Goal: Task Accomplishment & Management: Use online tool/utility

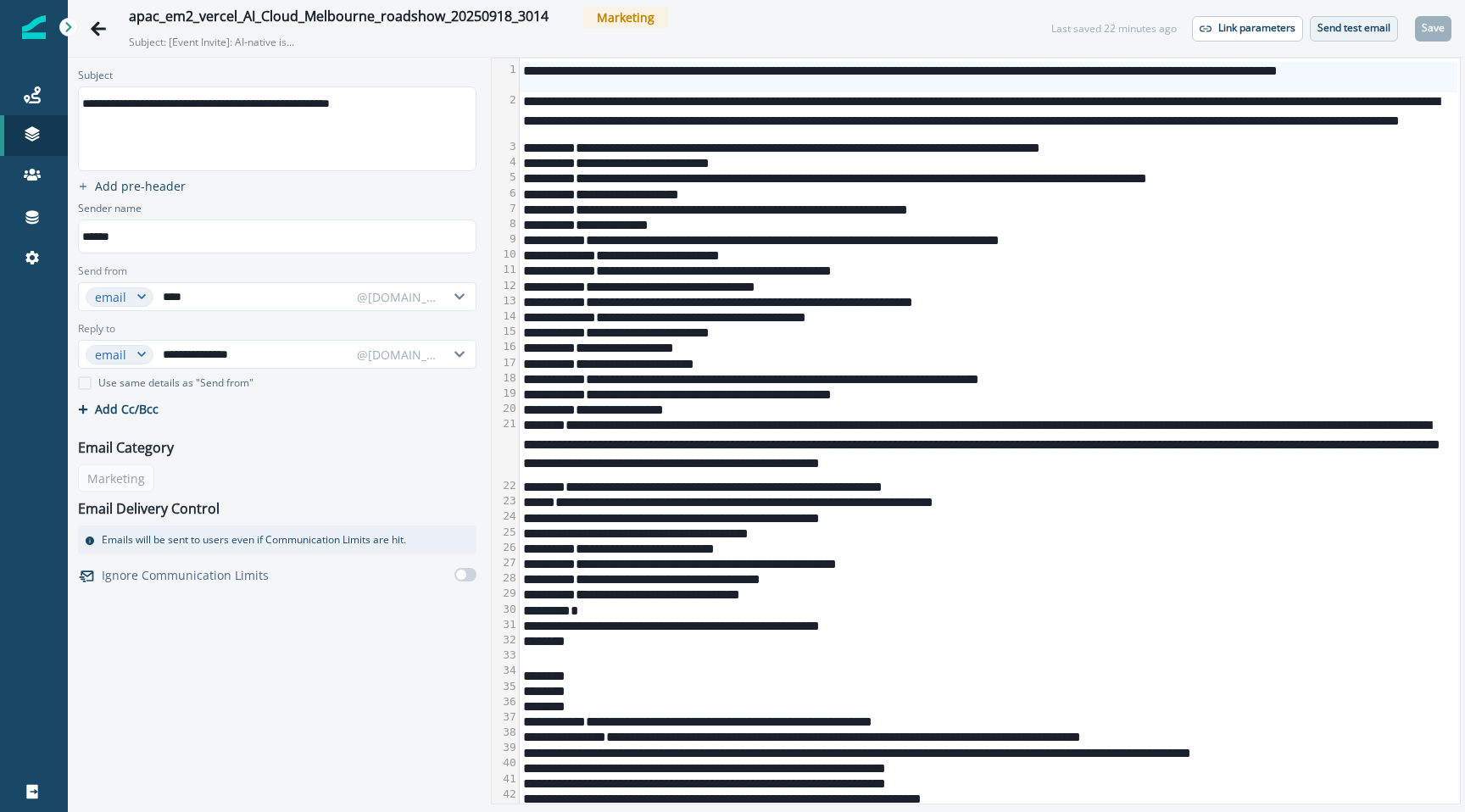
click at [1323, 28] on p "Send test email" at bounding box center [1354, 28] width 73 height 12
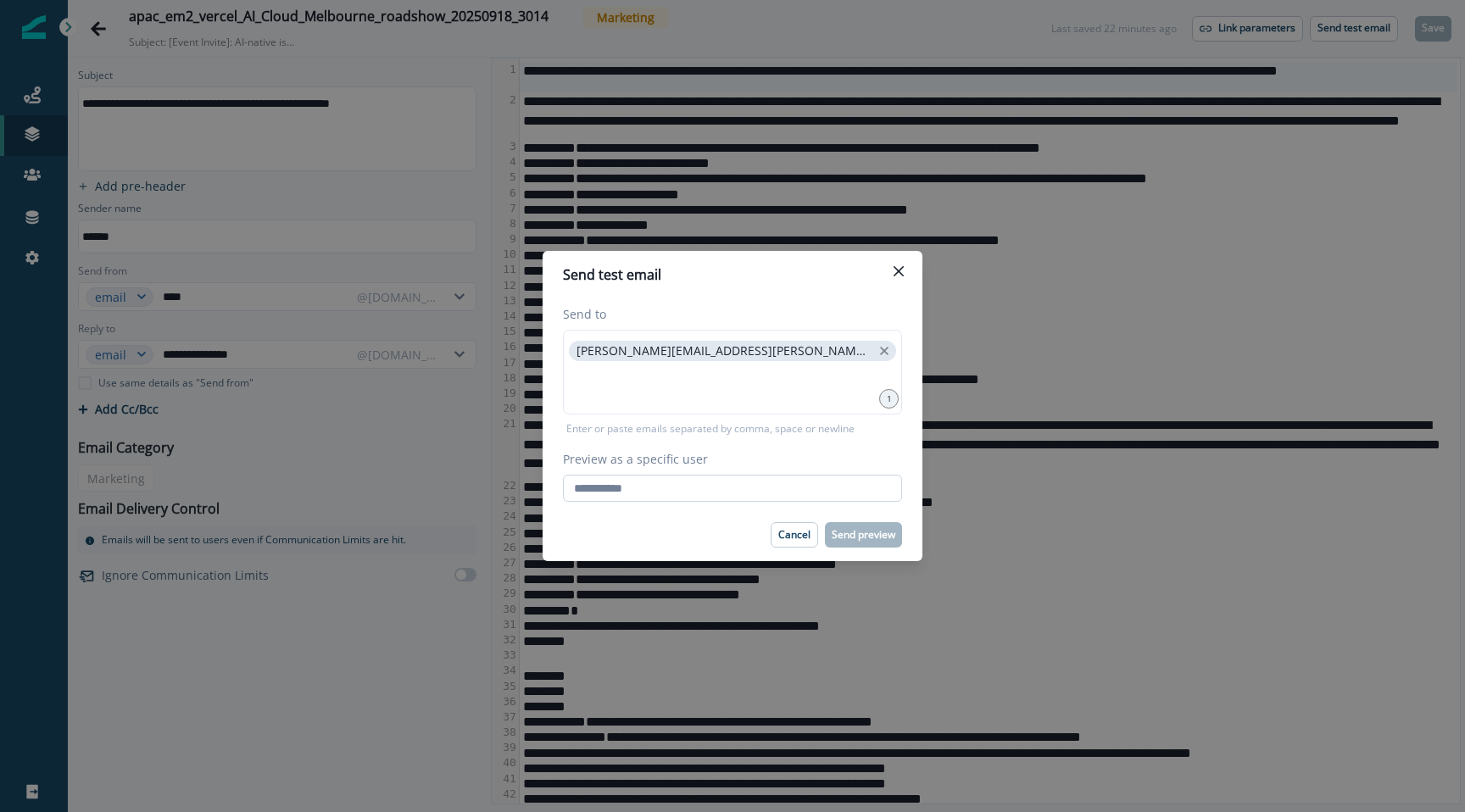
click at [758, 480] on input "Preview as a specific user" at bounding box center [732, 488] width 339 height 28
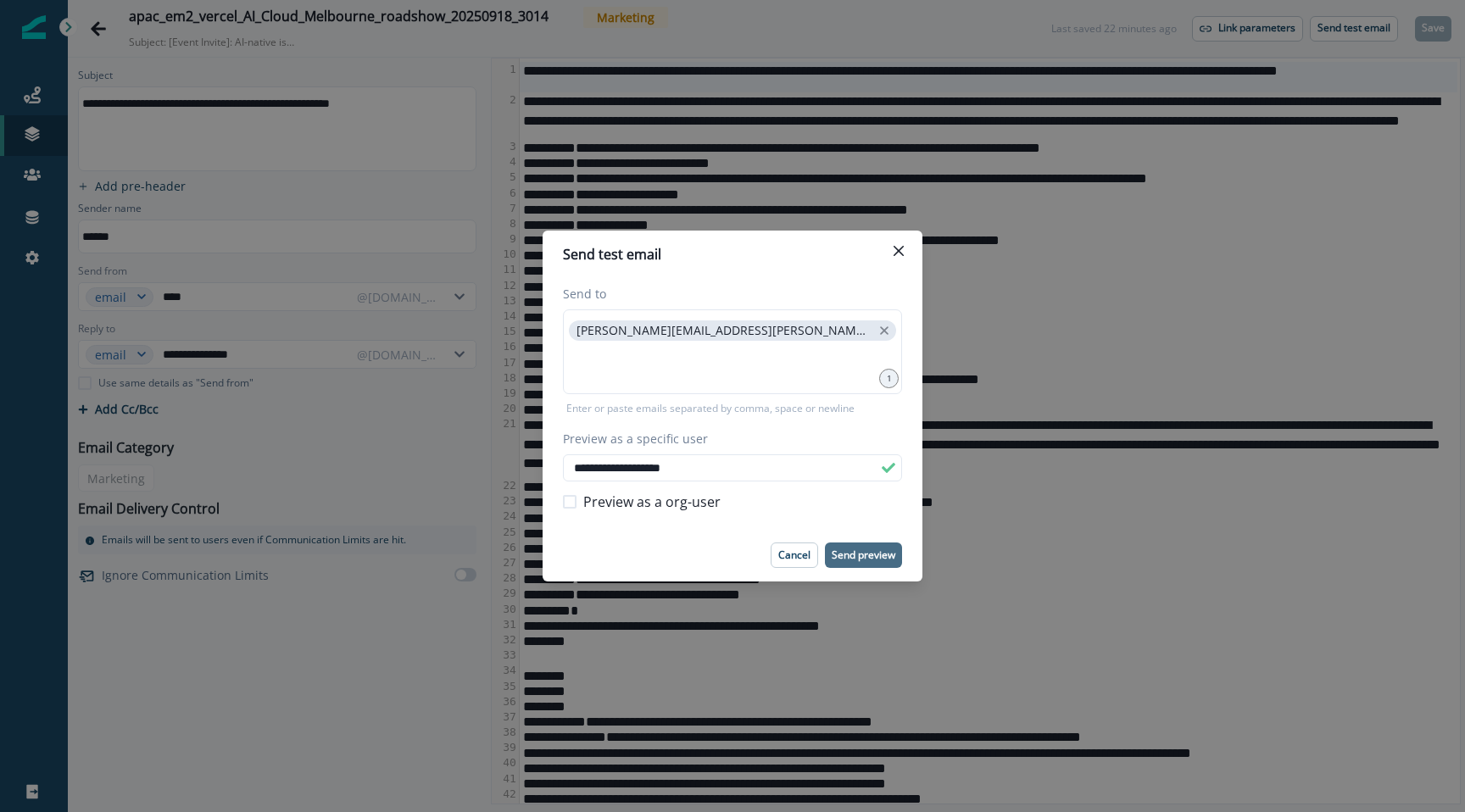
type input "**********"
click at [860, 549] on p "Send preview" at bounding box center [864, 555] width 64 height 12
click at [890, 243] on button "Close" at bounding box center [899, 250] width 28 height 28
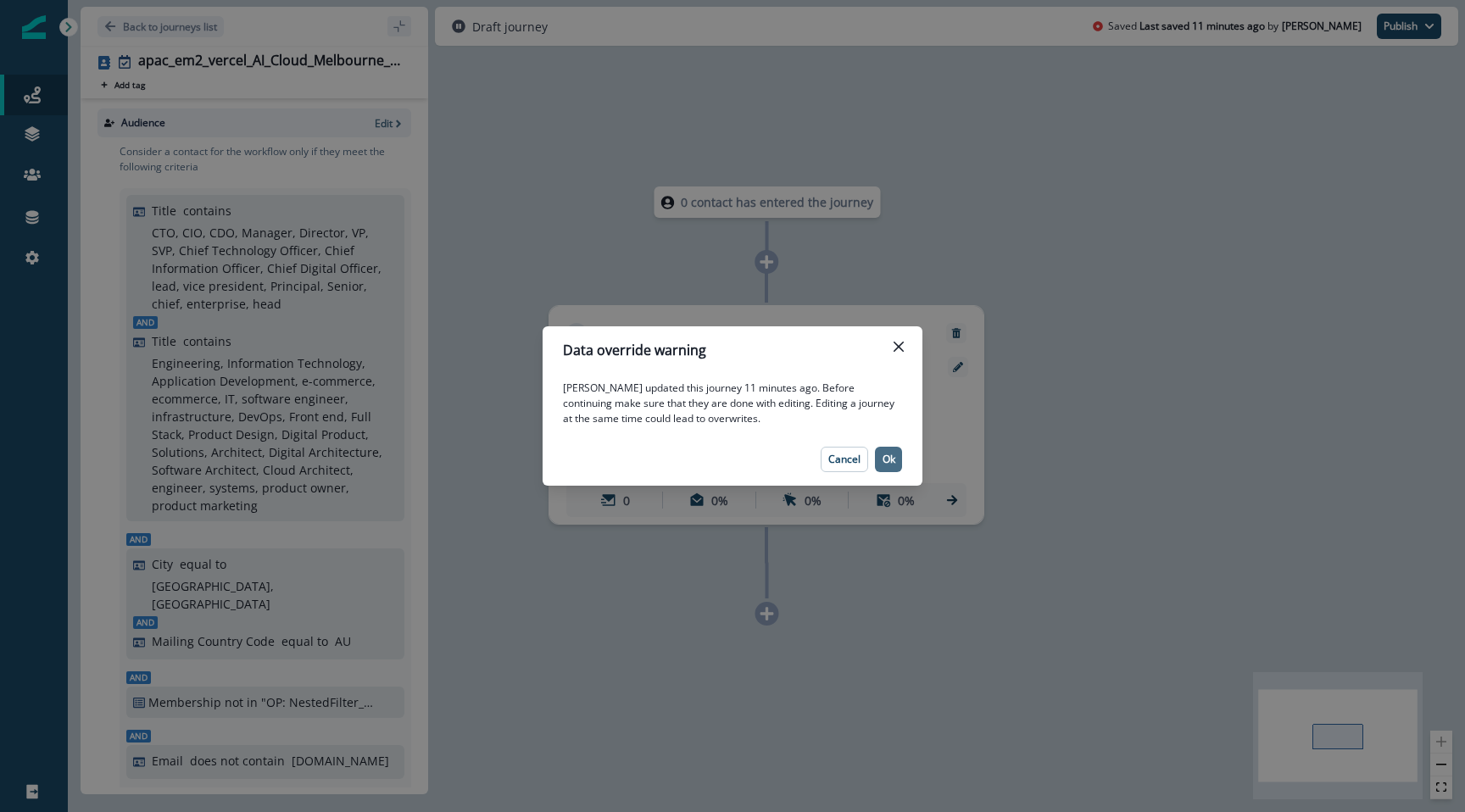
click at [889, 453] on p "Ok" at bounding box center [889, 459] width 12 height 12
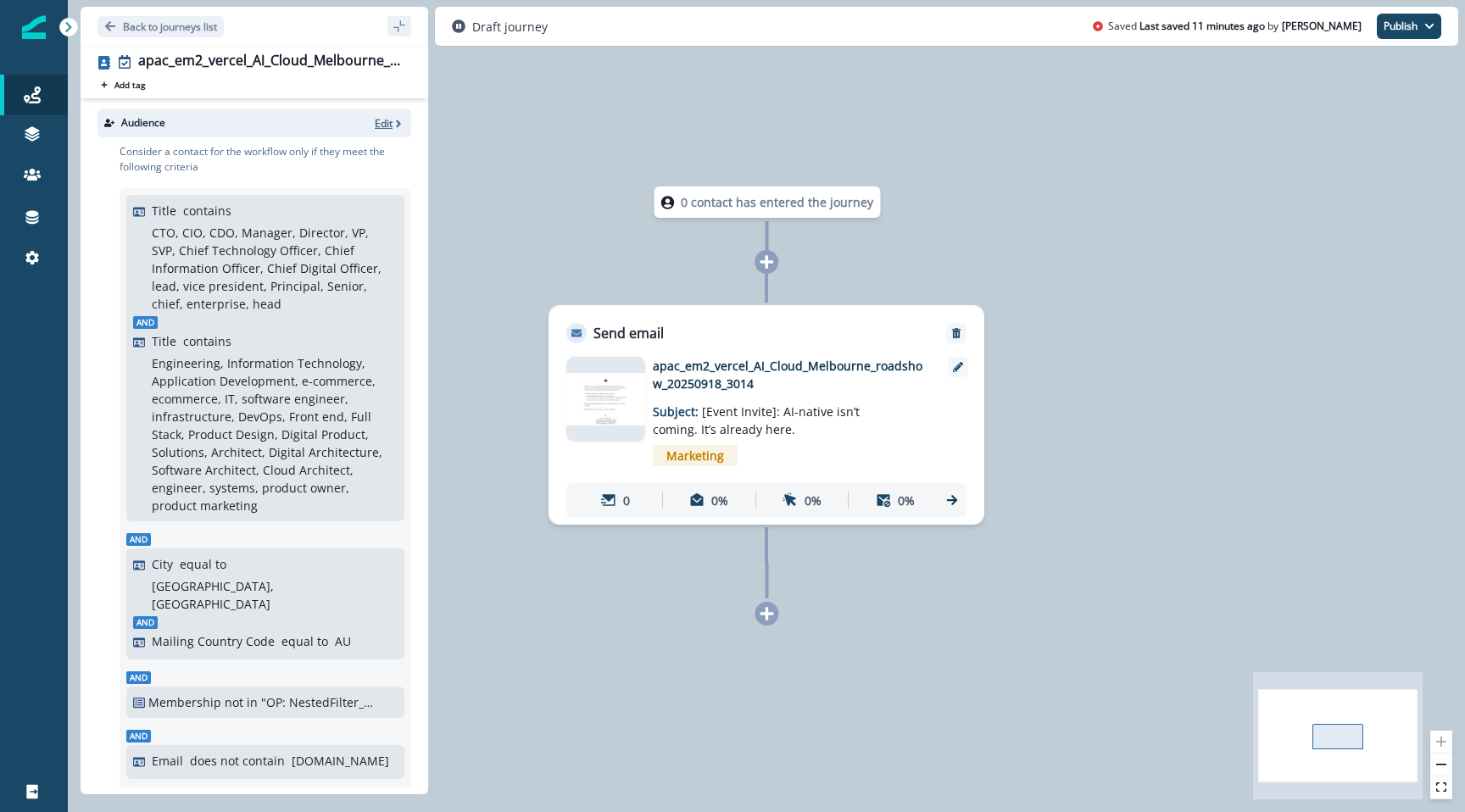
click at [388, 121] on p "Edit" at bounding box center [384, 123] width 18 height 14
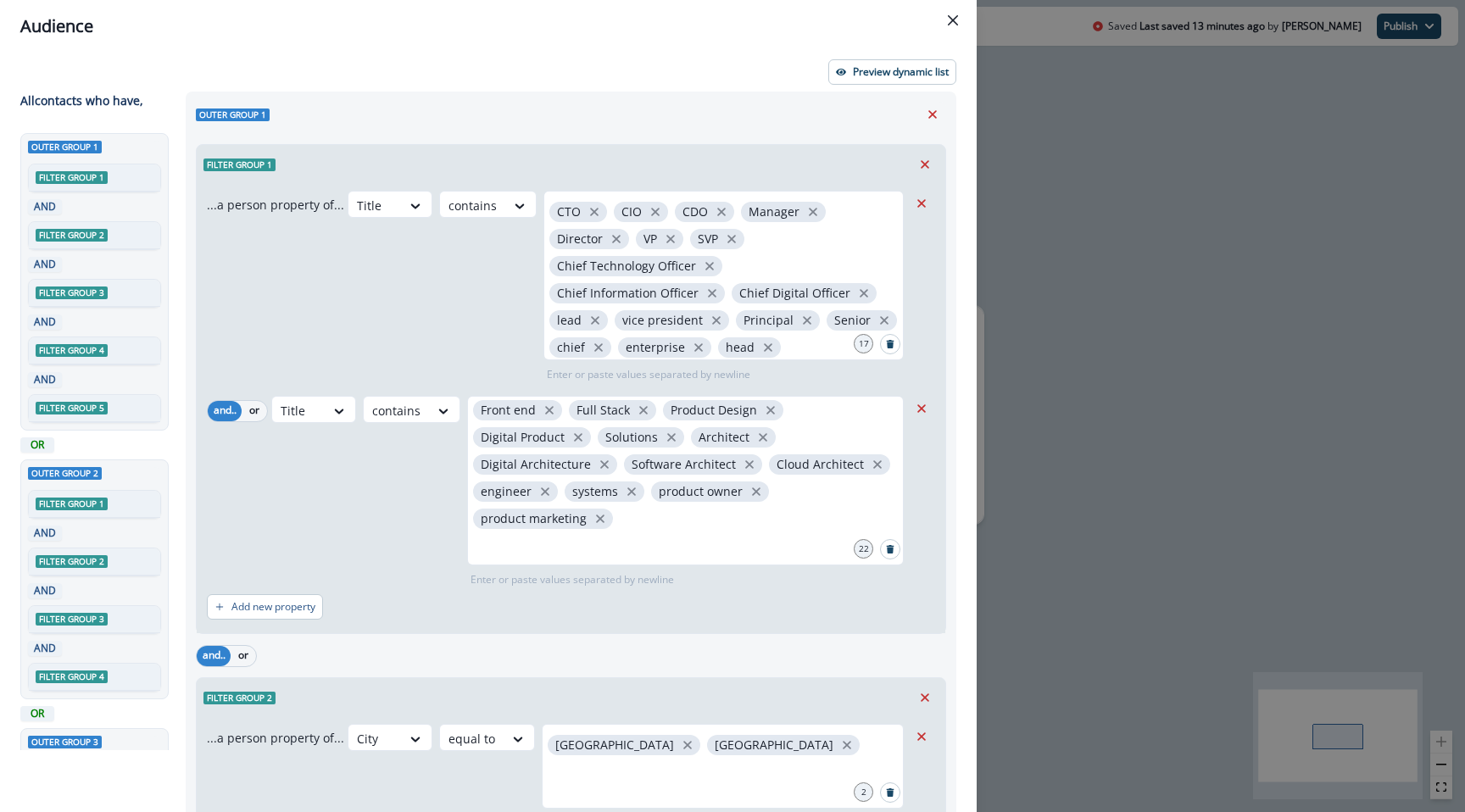
scroll to position [90, 0]
click at [910, 71] on p "Preview dynamic list" at bounding box center [901, 71] width 96 height 12
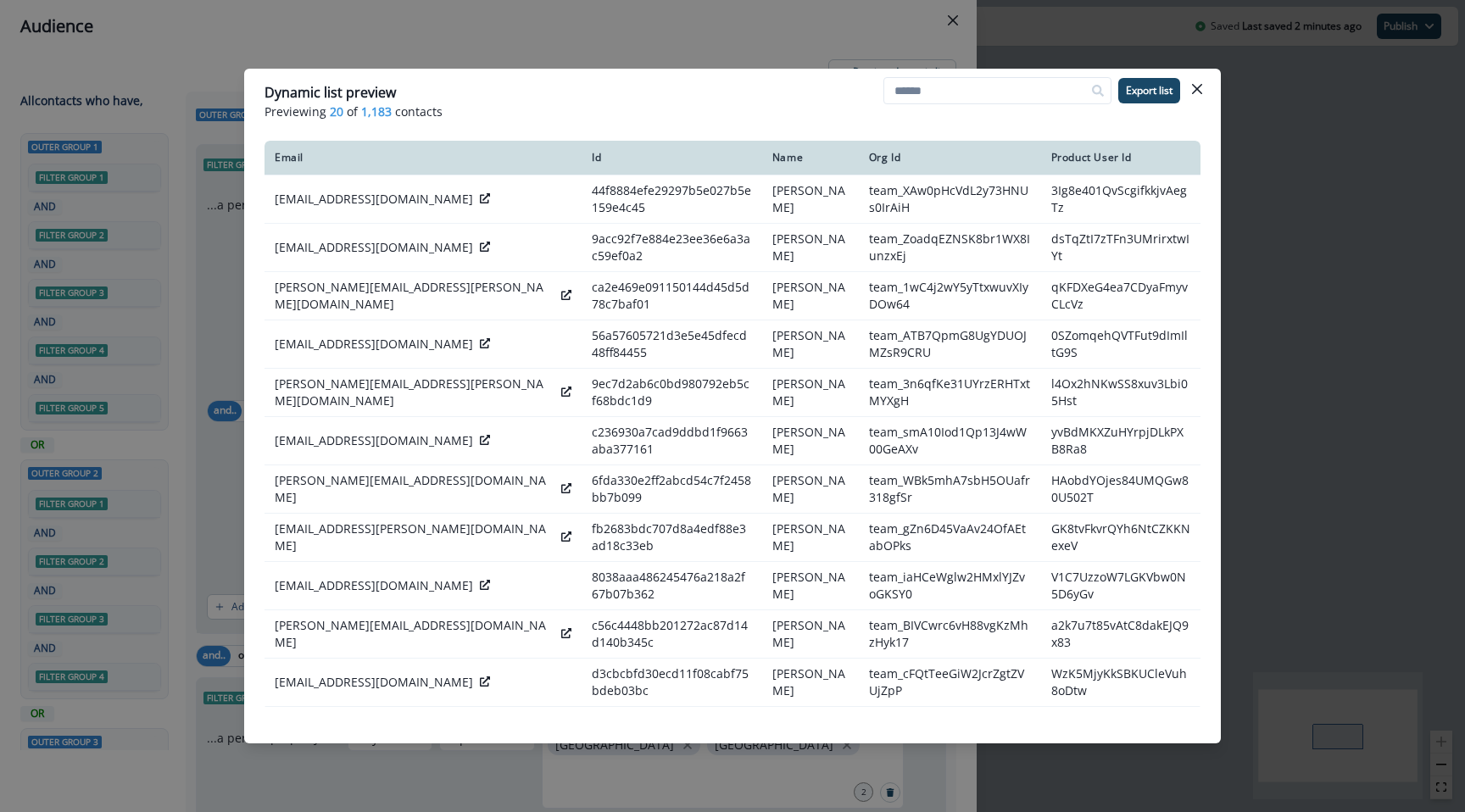
click at [748, 47] on div "Dynamic list preview Previewing 20 of 1,183 contacts Export list Email Id Name …" at bounding box center [732, 406] width 1465 height 812
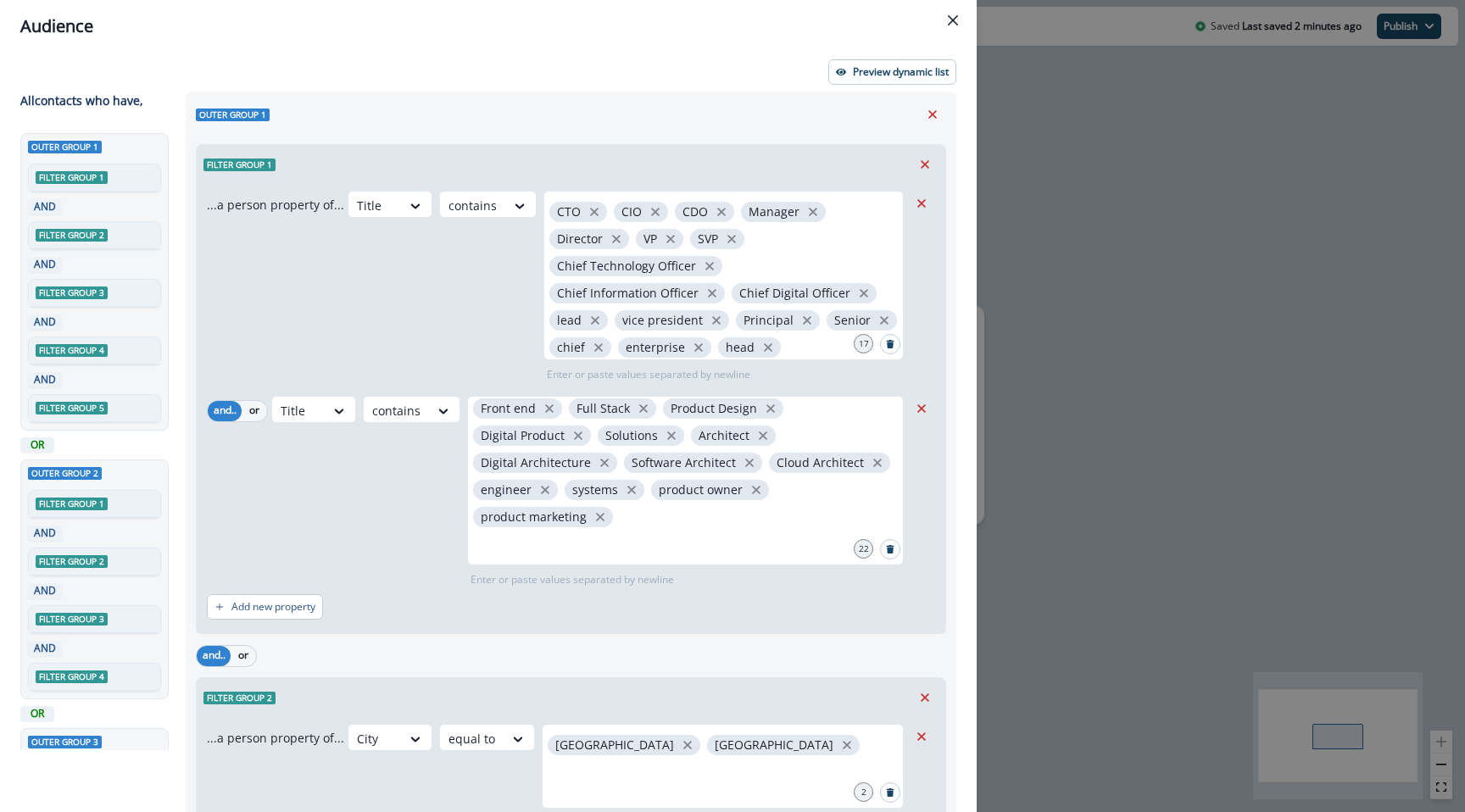
click at [1039, 178] on div "Audience Preview dynamic list All contact s who have, Outer group 1 Filter grou…" at bounding box center [732, 406] width 1465 height 812
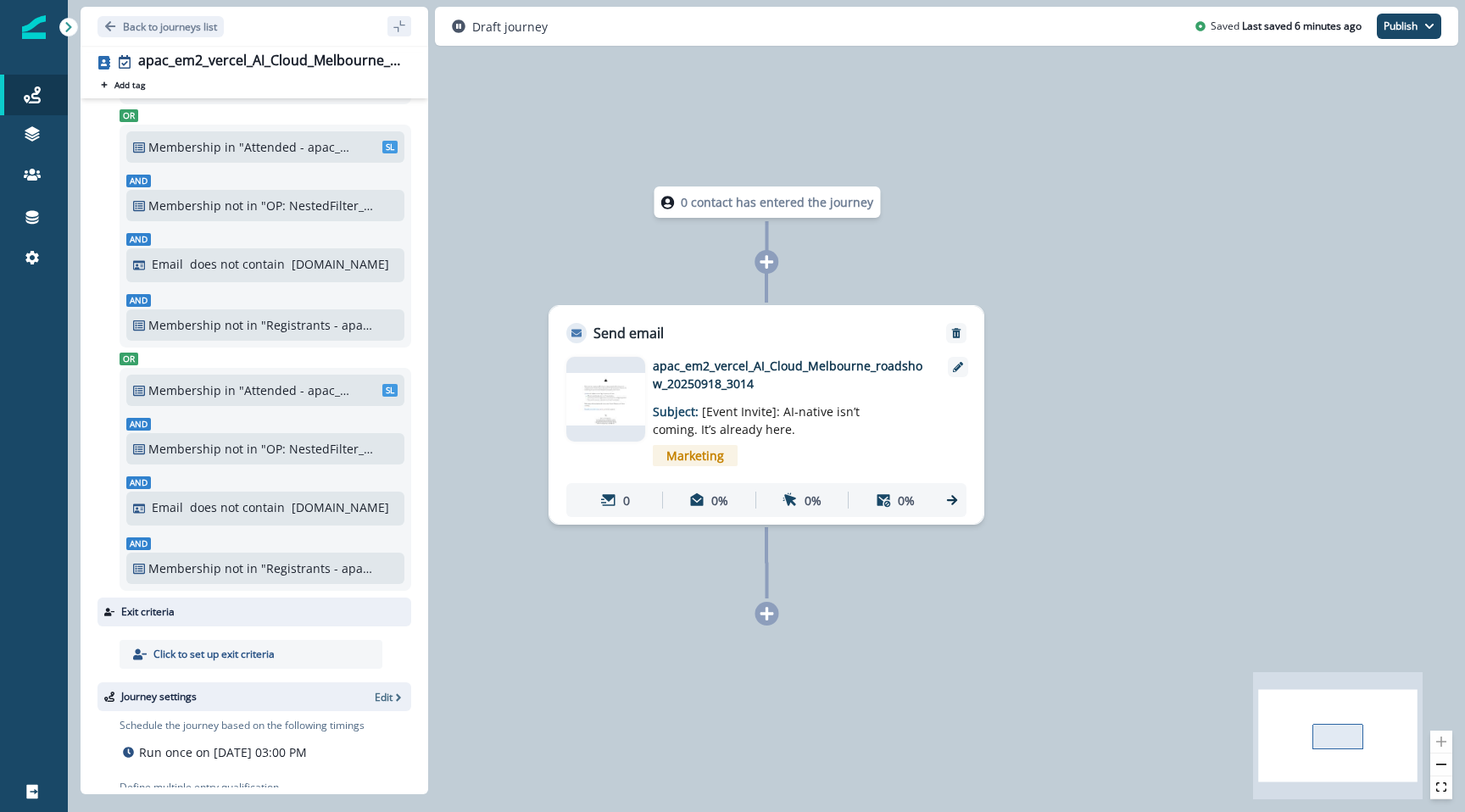
scroll to position [1068, 0]
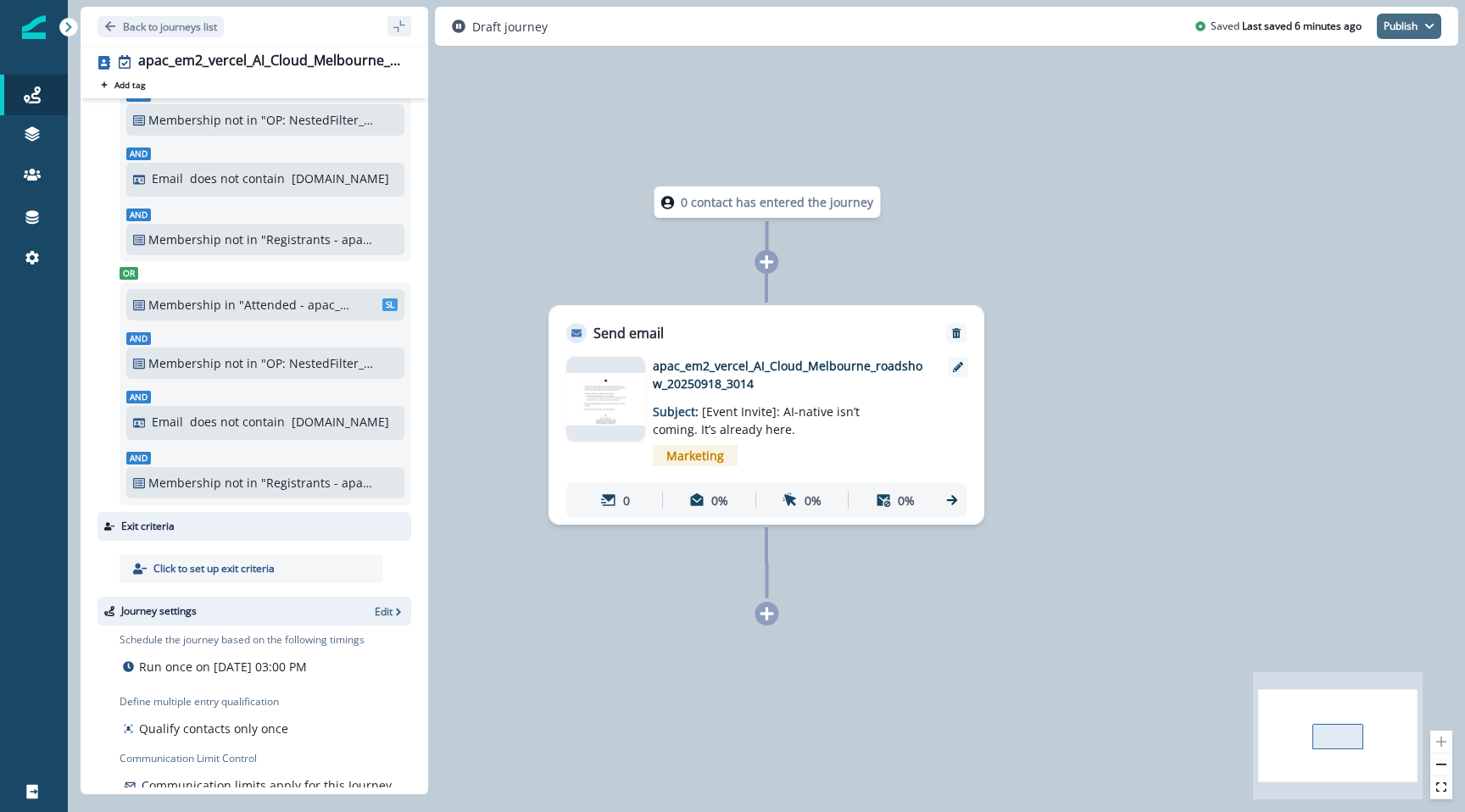
click at [1436, 19] on button "Publish" at bounding box center [1409, 26] width 65 height 26
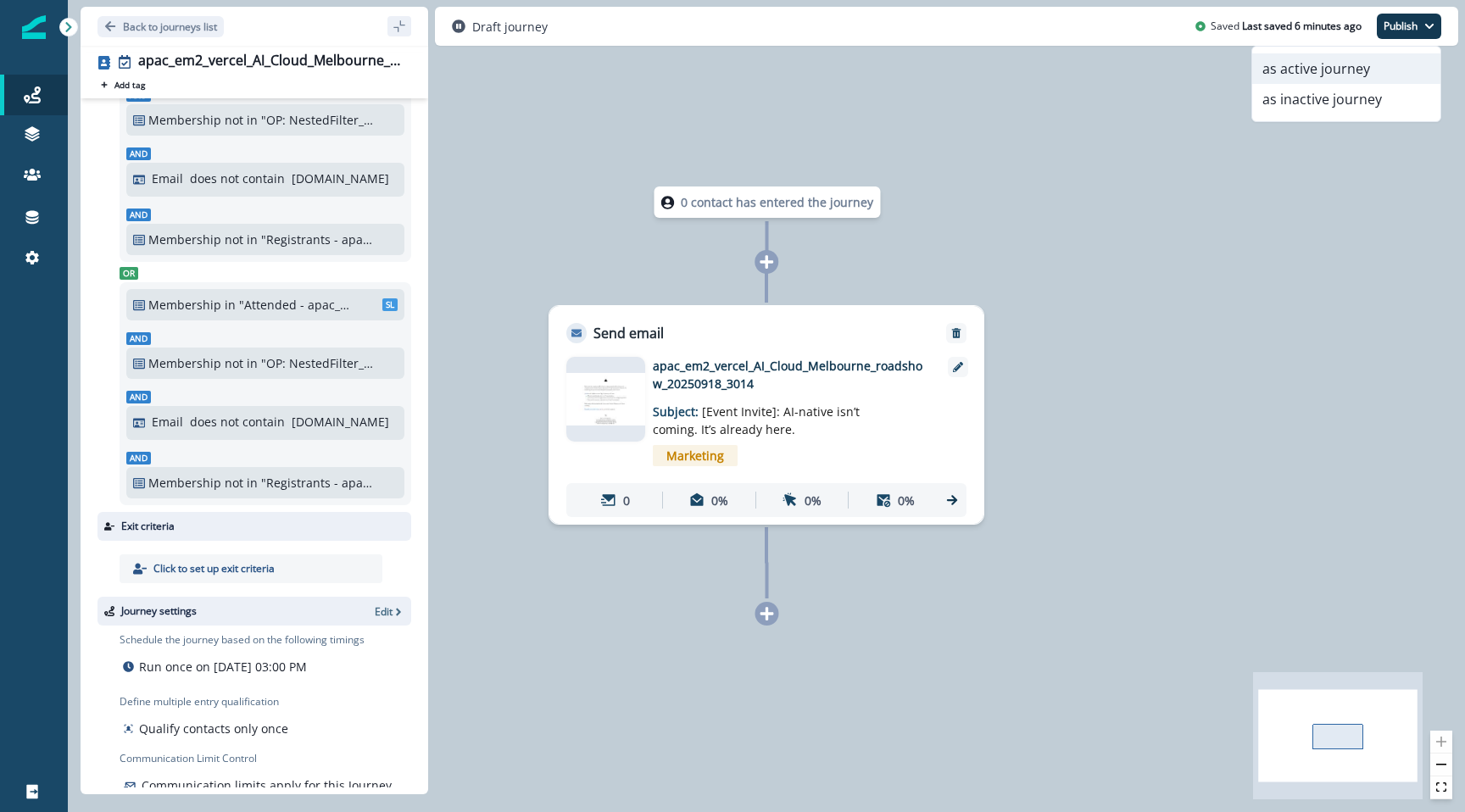
click at [1387, 64] on button "as active journey" at bounding box center [1347, 68] width 188 height 30
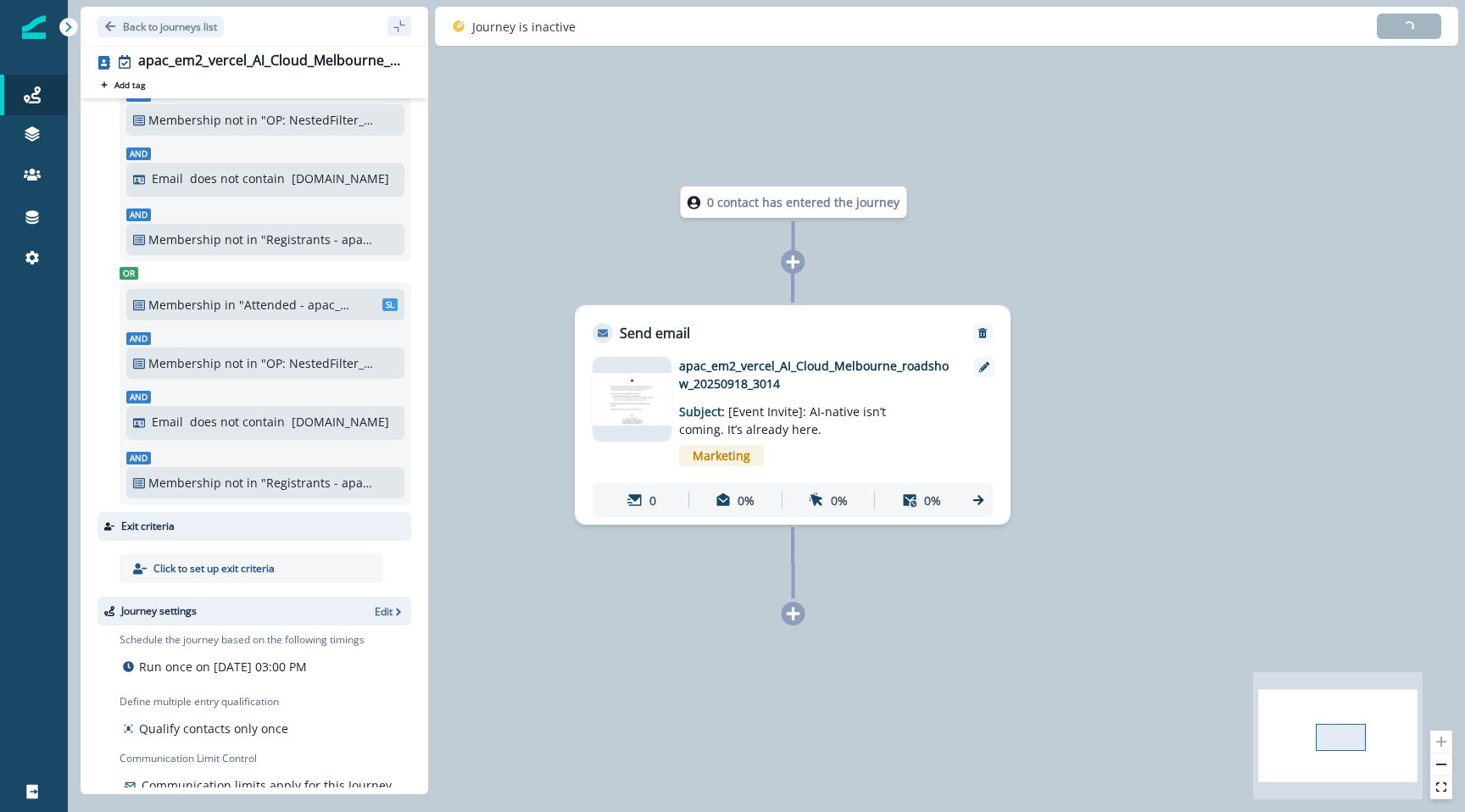
scroll to position [1064, 0]
